Goal: Task Accomplishment & Management: Complete application form

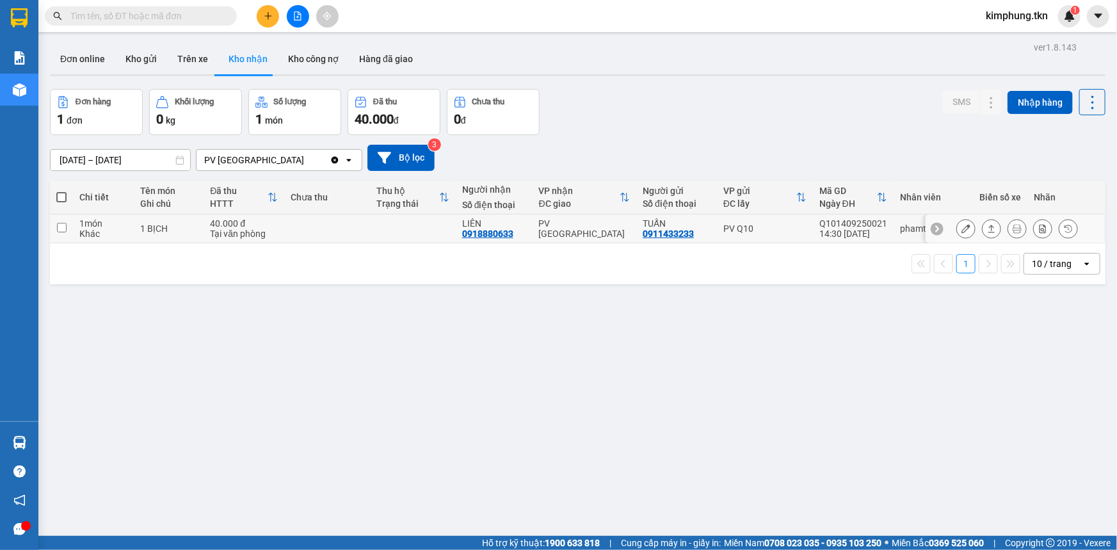
click at [962, 232] on icon at bounding box center [966, 228] width 9 height 9
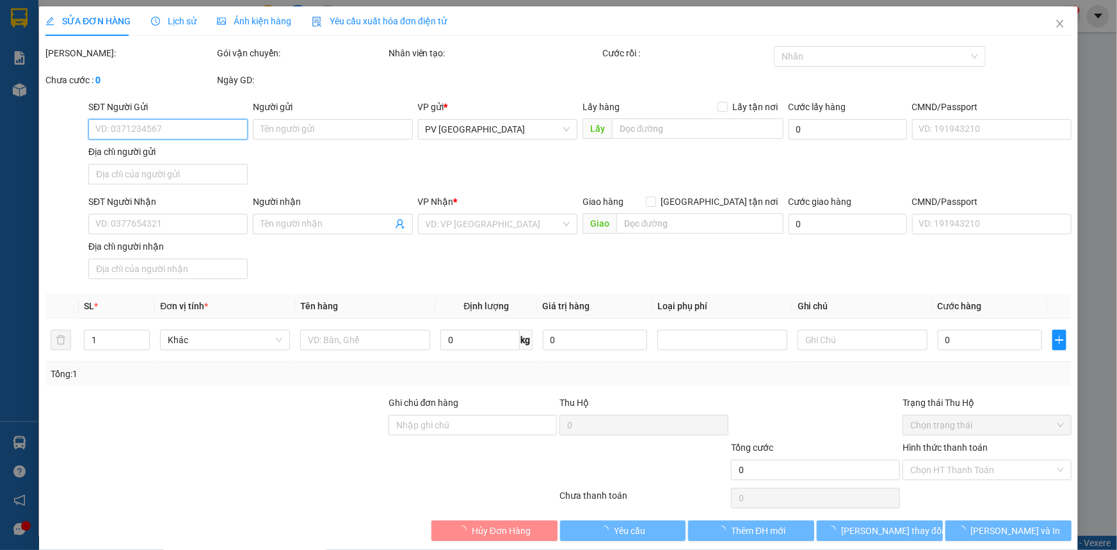
type input "0911433233"
type input "TUẤN"
type input "0918880633"
type input "LIÊN"
type input "40.000"
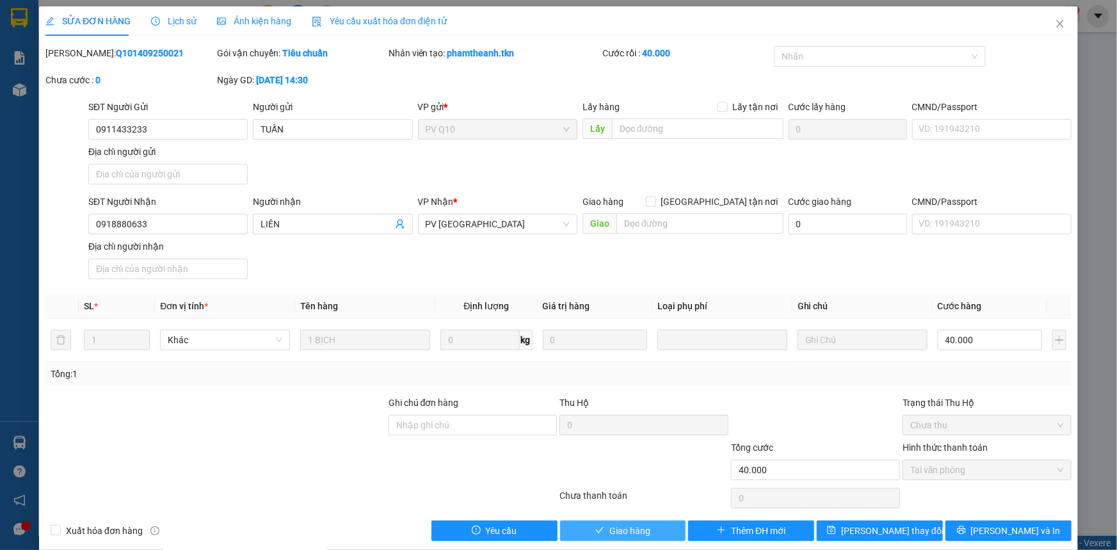
click at [576, 530] on button "Giao hàng" at bounding box center [623, 531] width 126 height 20
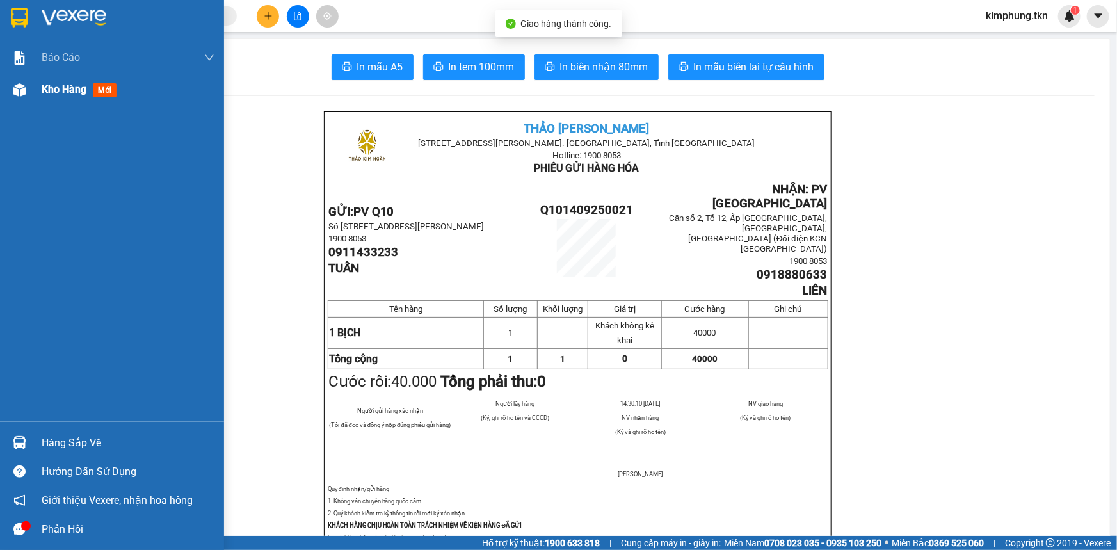
click at [44, 92] on span "Kho hàng" at bounding box center [64, 89] width 45 height 12
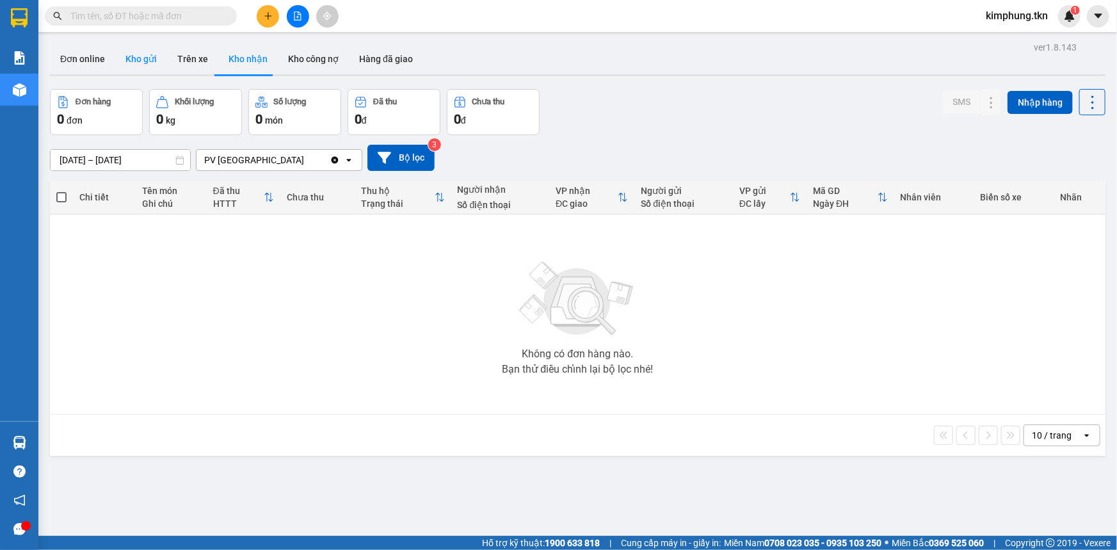
click at [130, 62] on button "Kho gửi" at bounding box center [141, 59] width 52 height 31
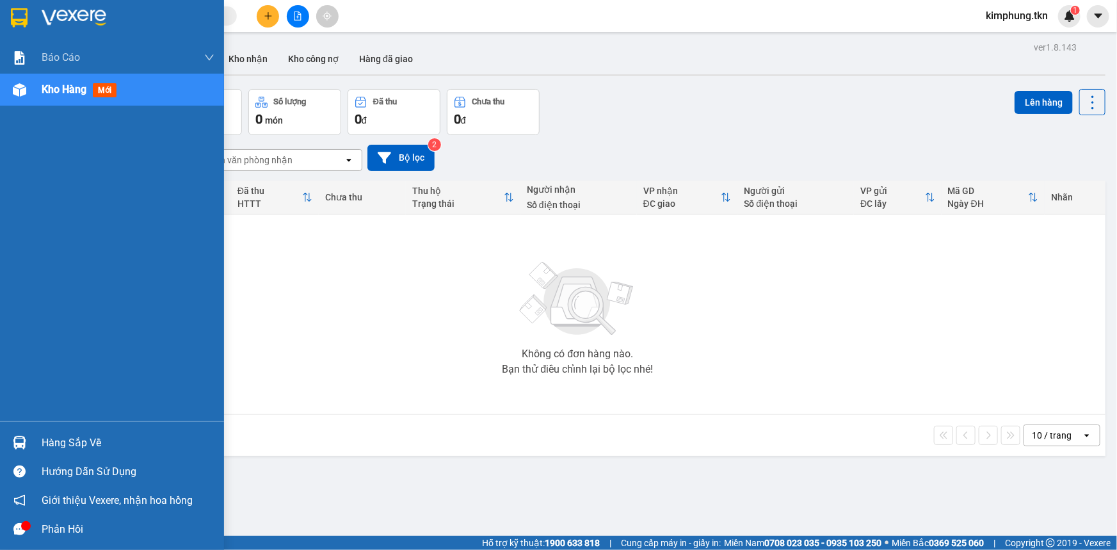
click at [60, 446] on div "Hàng sắp về" at bounding box center [128, 443] width 173 height 19
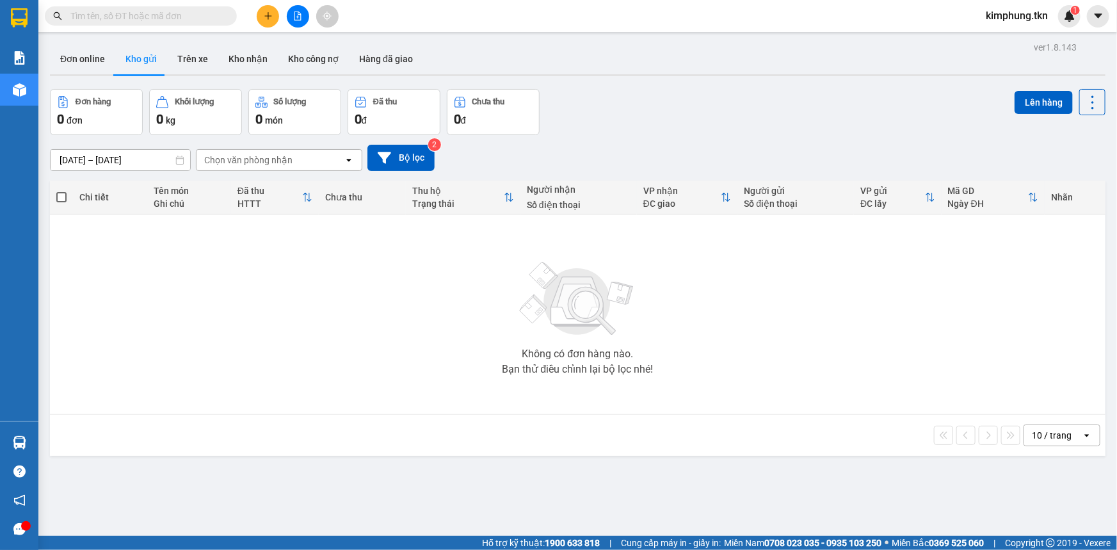
click at [765, 343] on section "Kết quả tìm kiếm ( 0 ) Bộ lọc No Data kimphung.tkn 1 Báo cáo Mẫu 1: Báo cáo dòn…" at bounding box center [558, 275] width 1117 height 550
